Goal: Find specific page/section: Find specific page/section

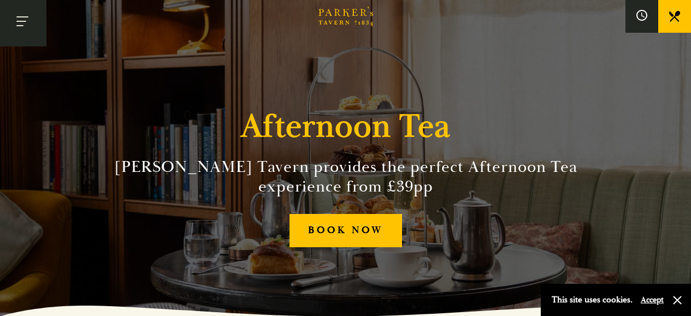
click at [25, 21] on button "Toggle navigation" at bounding box center [23, 23] width 46 height 46
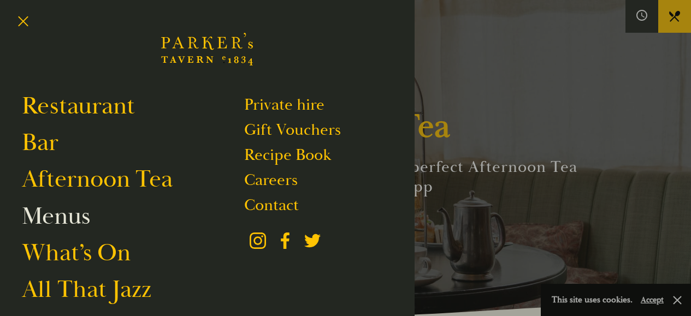
click at [61, 218] on link "Menus" at bounding box center [56, 216] width 68 height 31
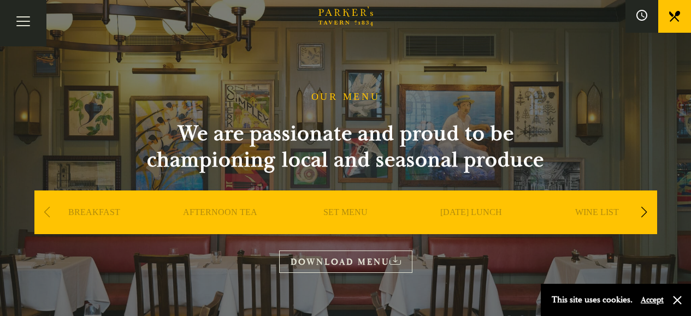
click at [232, 219] on link "AFTERNOON TEA" at bounding box center [220, 229] width 74 height 44
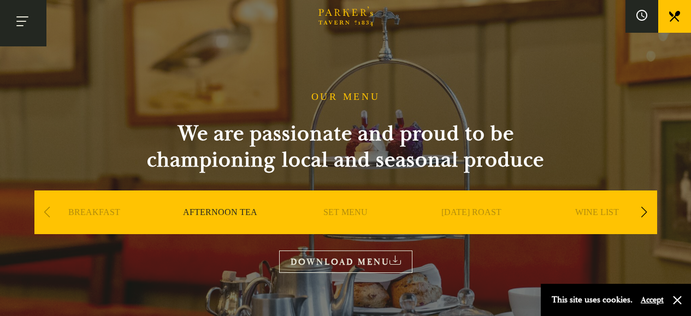
click at [28, 22] on button "Toggle navigation" at bounding box center [23, 23] width 46 height 46
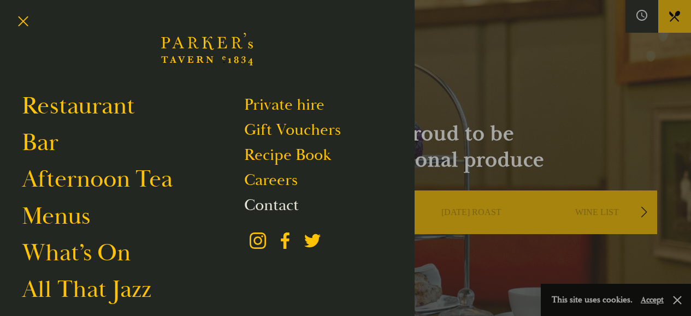
click at [284, 206] on link "Contact" at bounding box center [271, 205] width 55 height 21
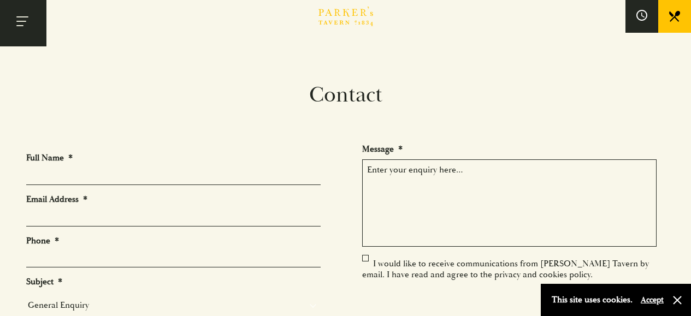
click at [25, 23] on button "Toggle navigation" at bounding box center [23, 23] width 46 height 46
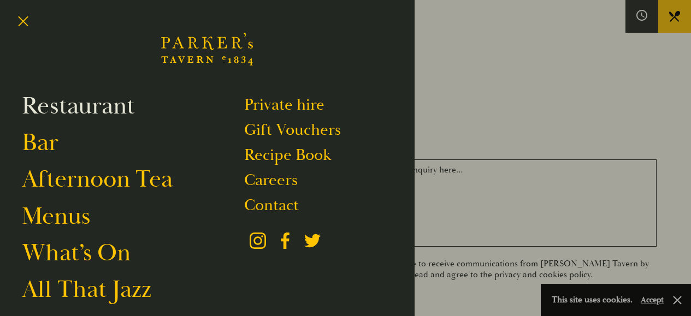
click at [64, 109] on link "Restaurant" at bounding box center [78, 106] width 113 height 31
